Goal: Check status

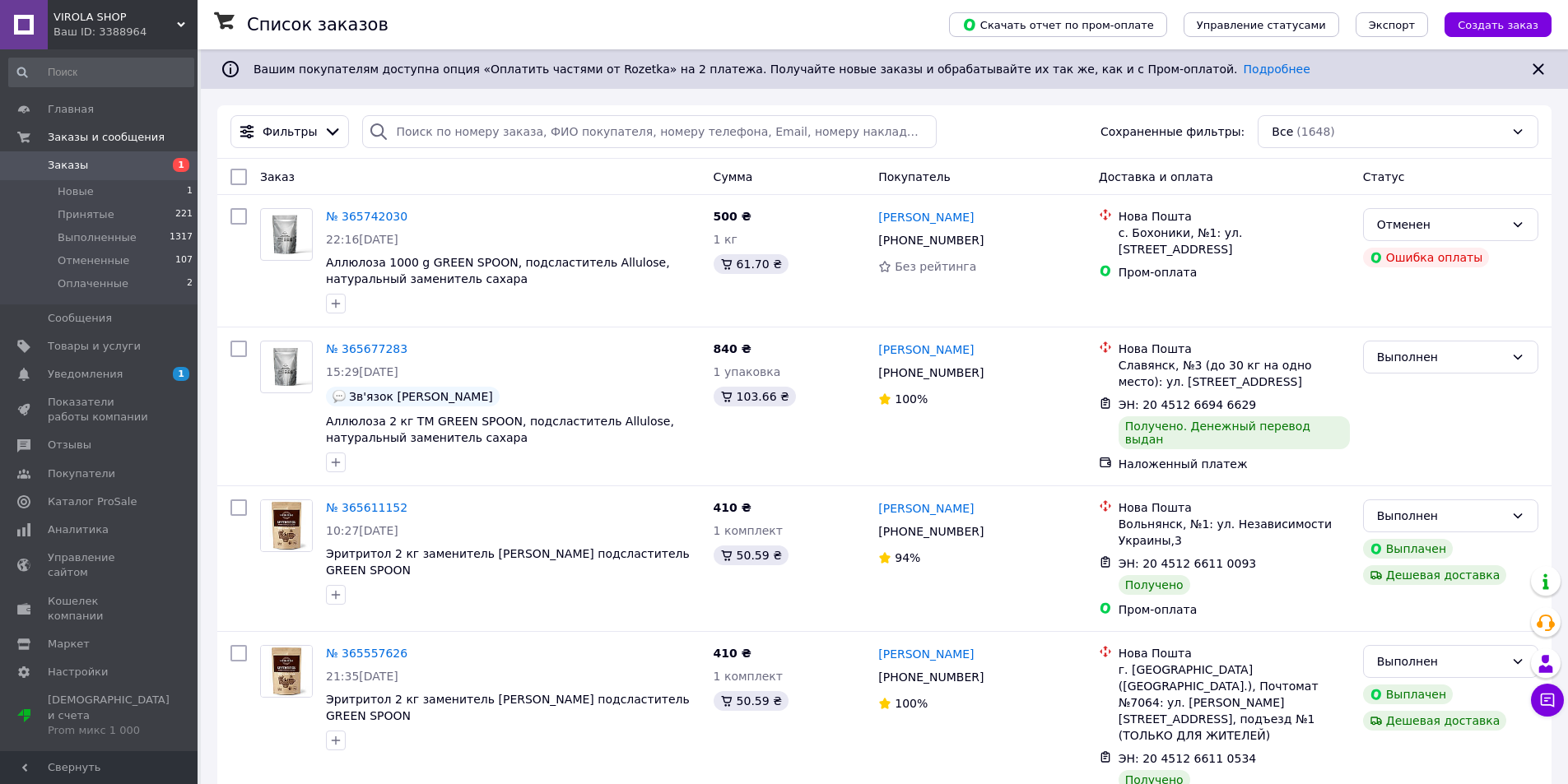
click at [55, 164] on span "Заказы" at bounding box center [68, 166] width 41 height 15
drag, startPoint x: 78, startPoint y: 374, endPoint x: 89, endPoint y: 383, distance: 14.2
click at [79, 374] on span "Уведомления" at bounding box center [84, 374] width 75 height 15
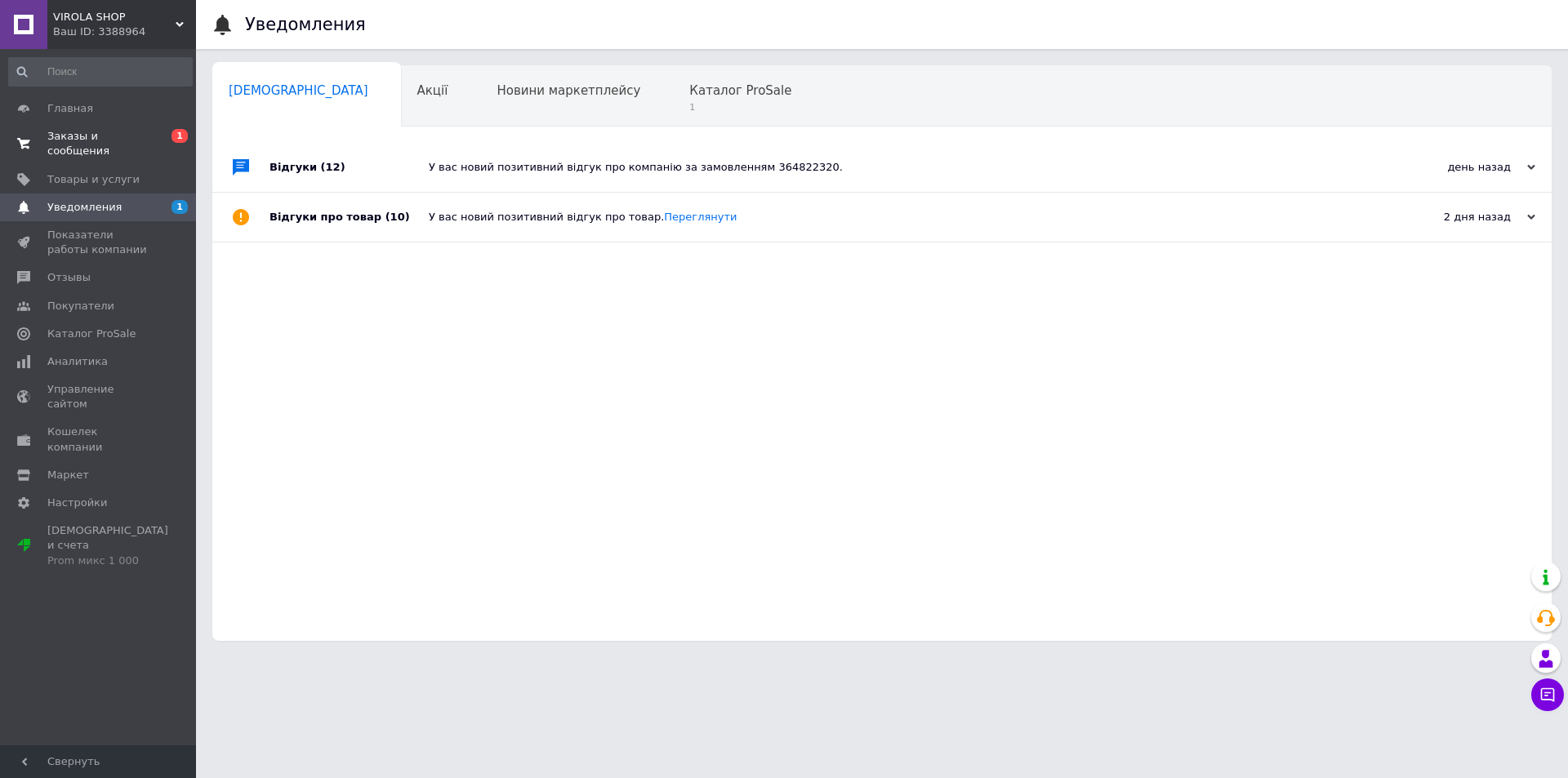
click at [103, 132] on span "Заказы и сообщения" at bounding box center [99, 143] width 104 height 29
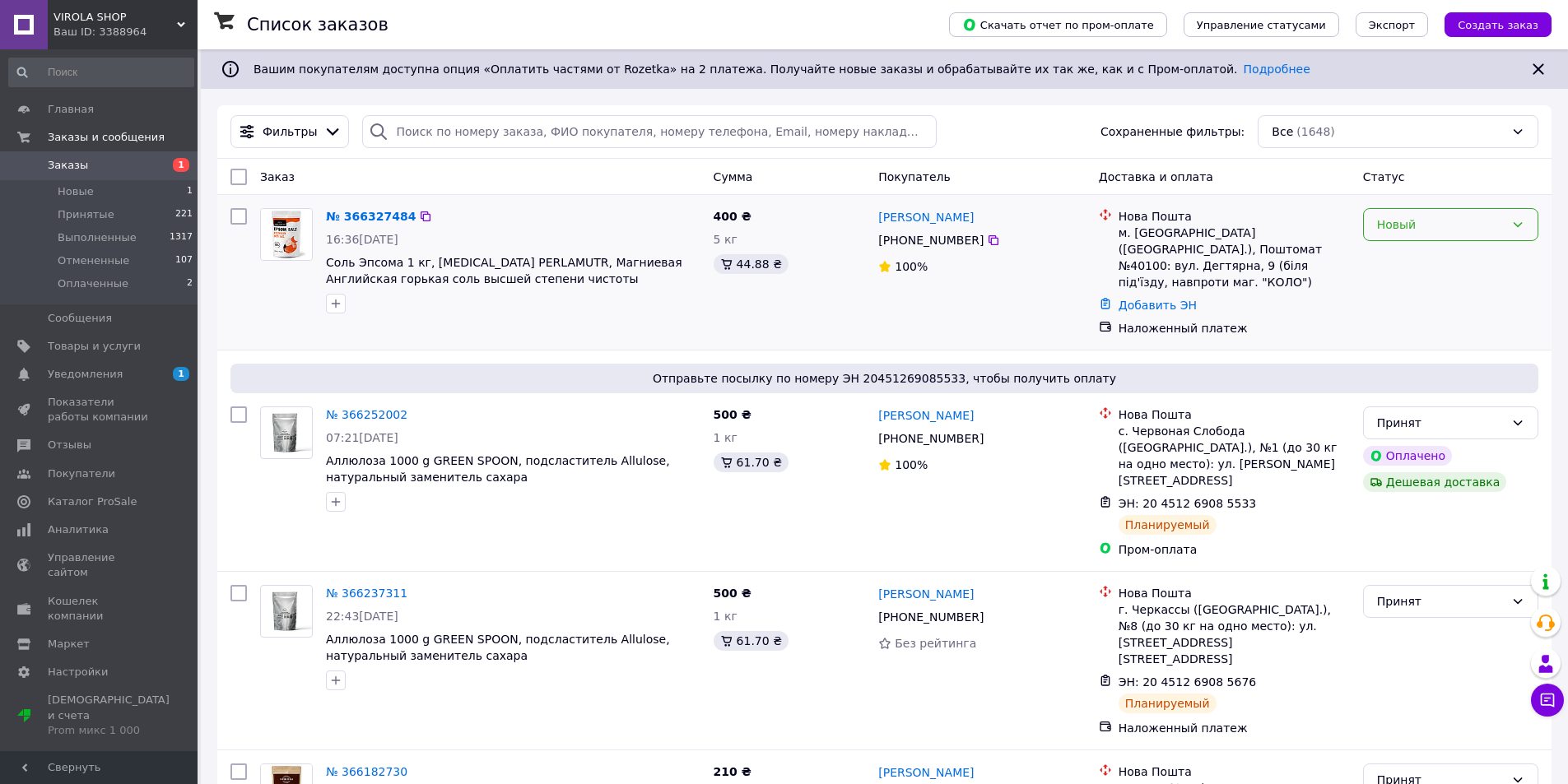
click at [1514, 226] on icon at bounding box center [1518, 225] width 14 height 14
click at [1405, 261] on li "Принят" at bounding box center [1451, 260] width 174 height 30
